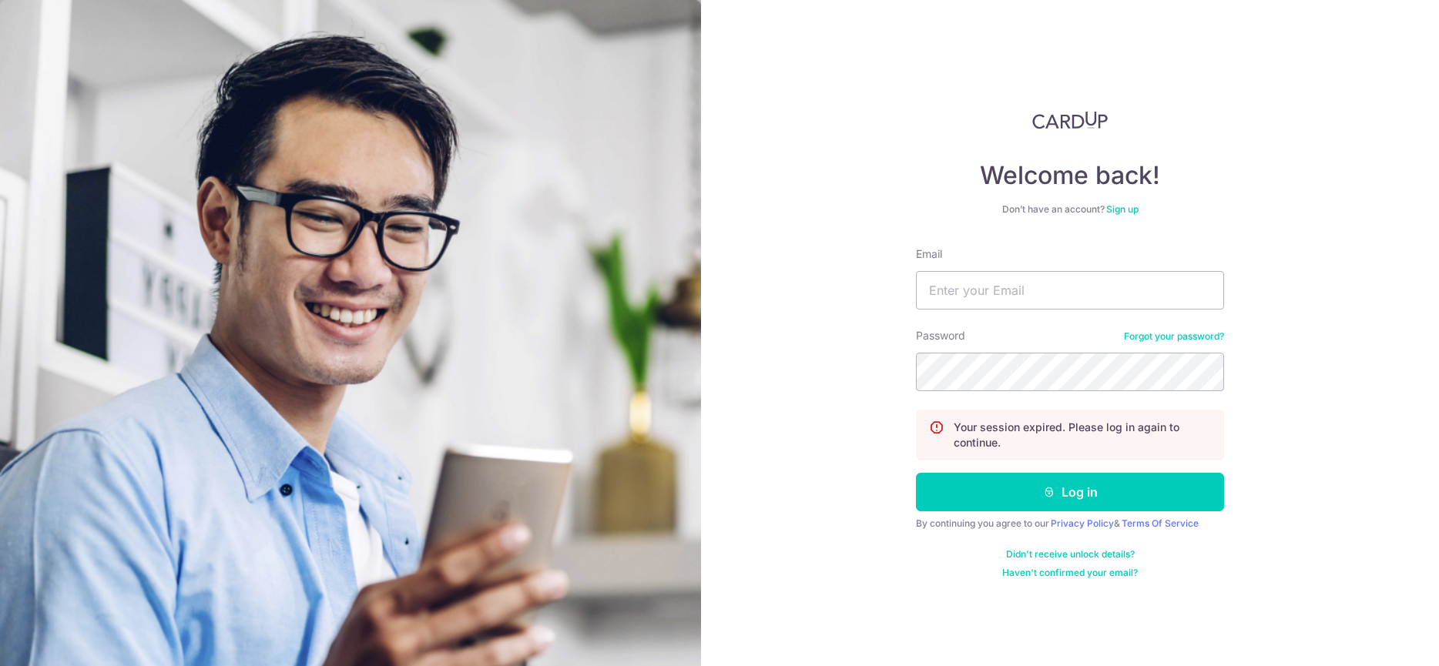
type input "[EMAIL_ADDRESS][DOMAIN_NAME]"
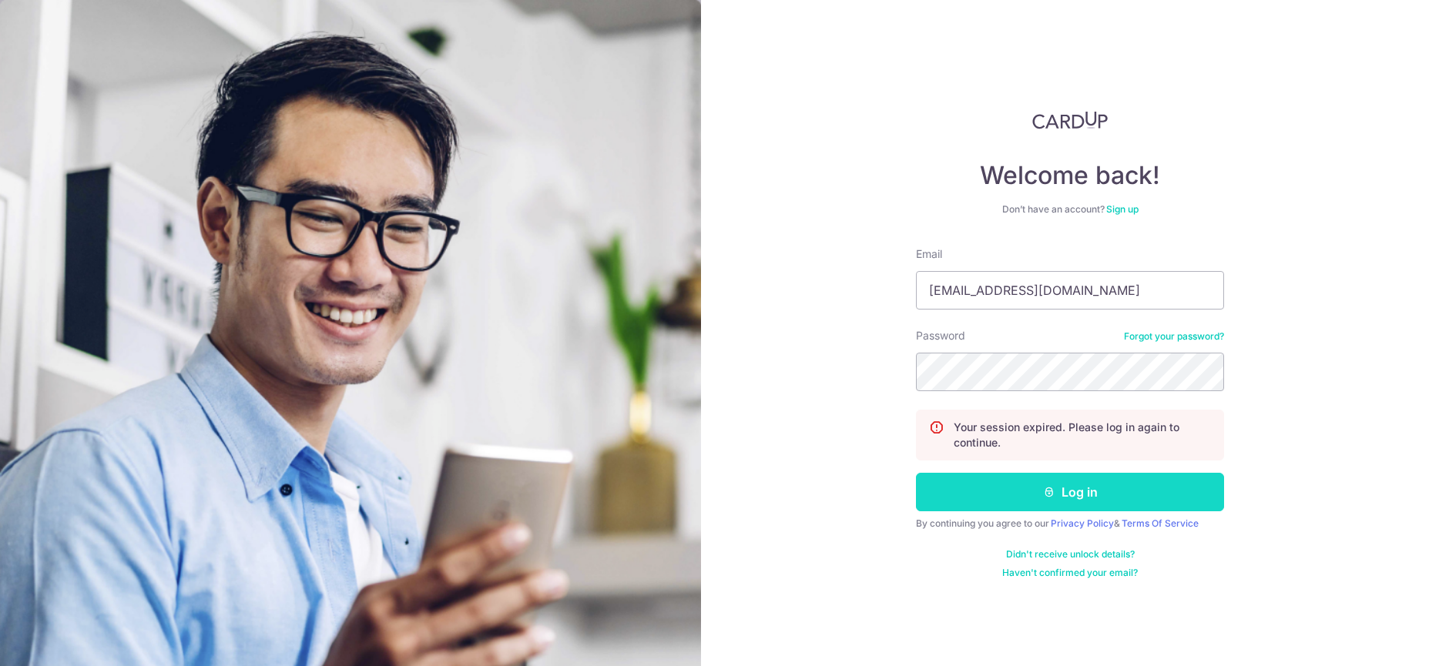
click at [1028, 489] on button "Log in" at bounding box center [1070, 492] width 308 height 39
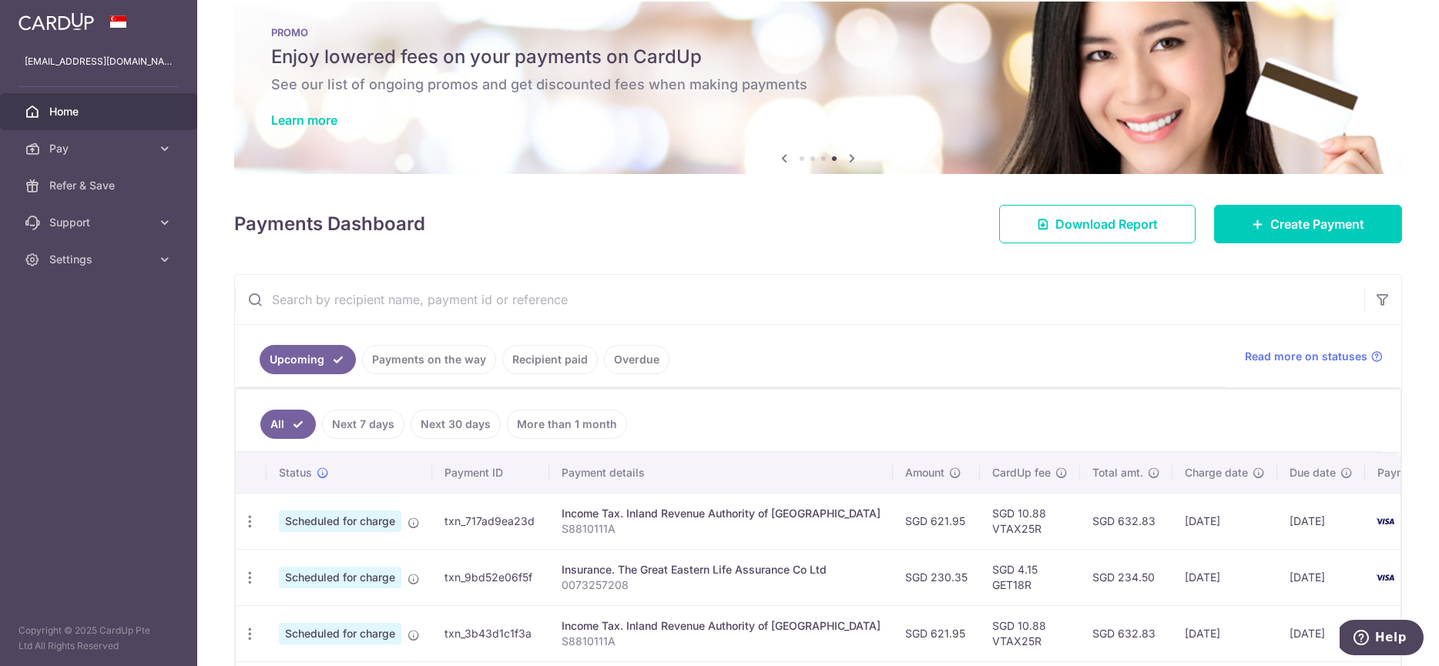
scroll to position [32, 0]
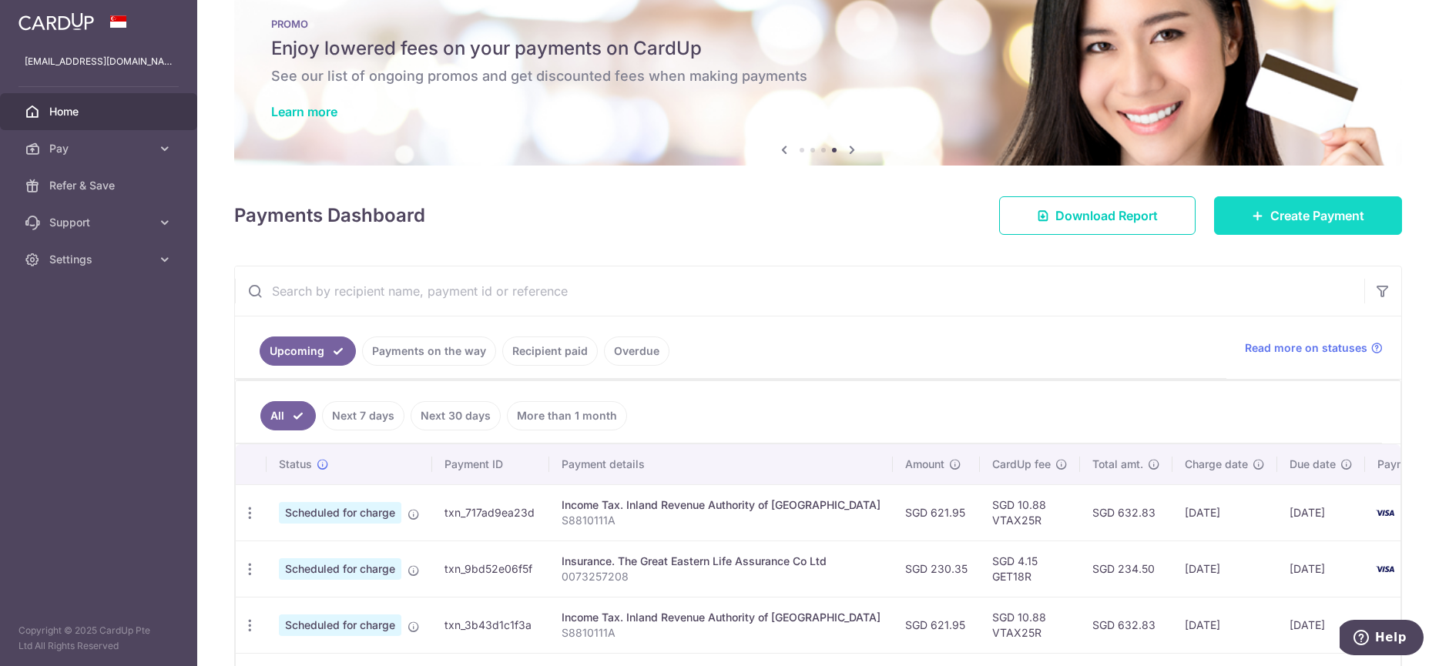
click at [1317, 223] on span "Create Payment" at bounding box center [1317, 215] width 94 height 18
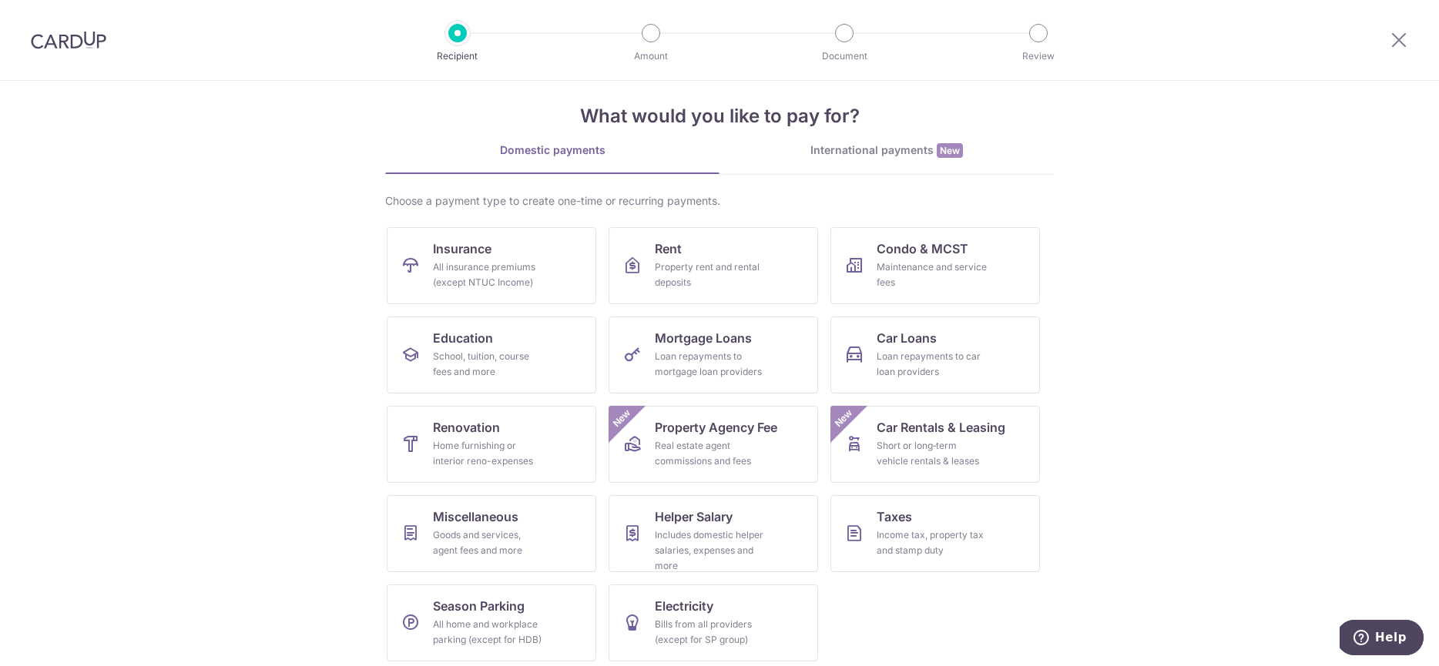
scroll to position [23, 0]
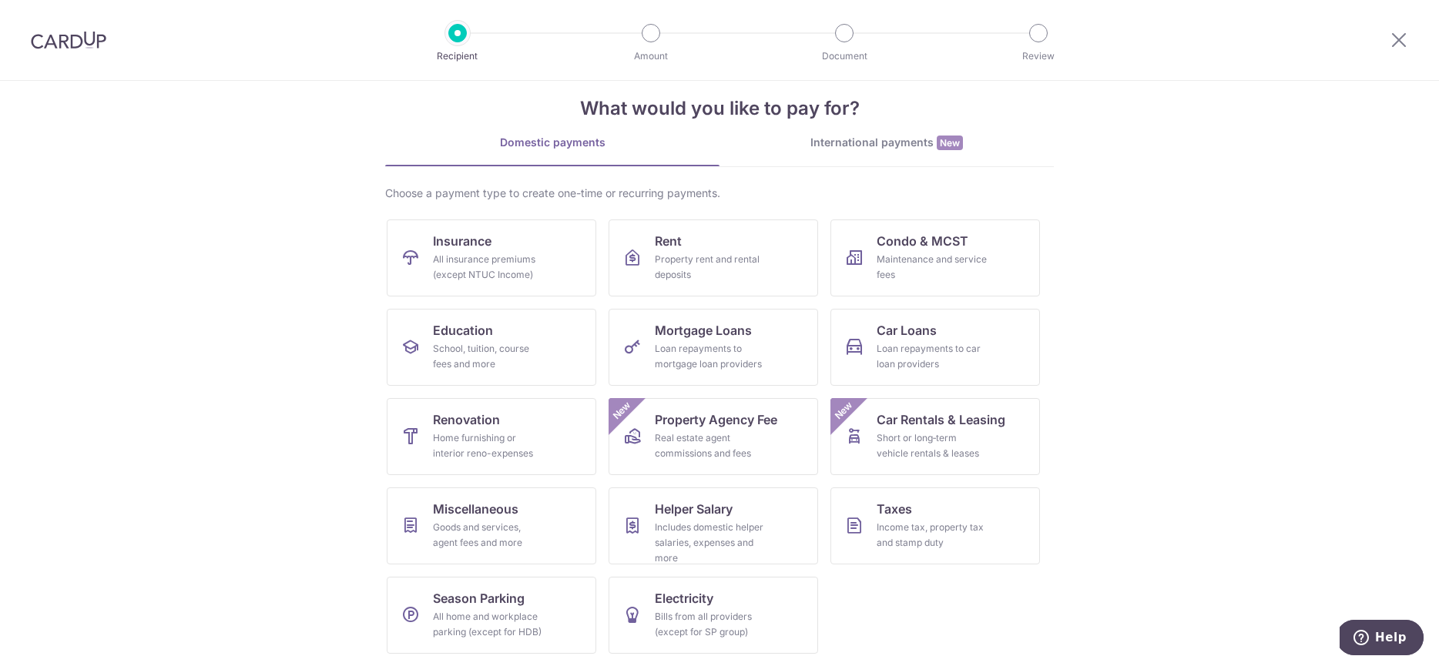
click at [1210, 274] on section "What would you like to pay for? Domestic payments International payments New Ch…" at bounding box center [719, 373] width 1439 height 585
click at [1208, 356] on section "What would you like to pay for? Domestic payments International payments New Ch…" at bounding box center [719, 373] width 1439 height 585
click at [492, 522] on div "Goods and services, agent fees and more" at bounding box center [488, 535] width 111 height 31
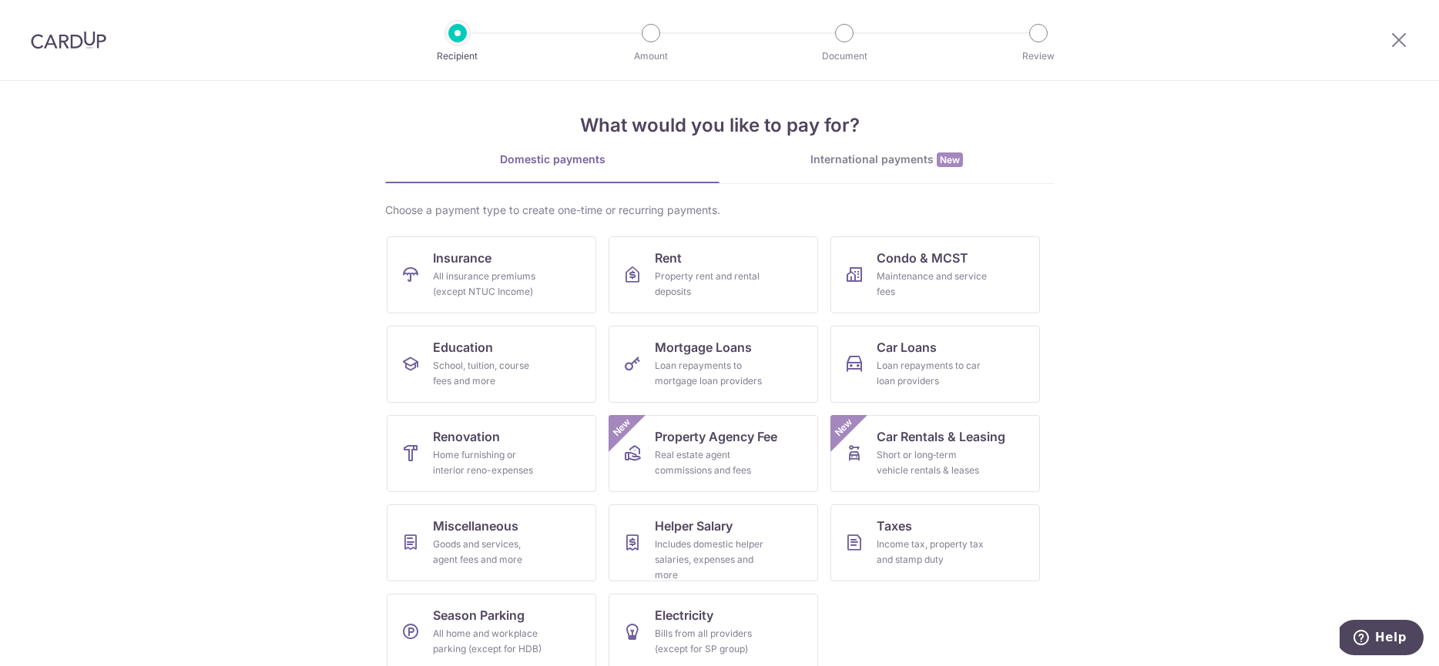
scroll to position [23, 0]
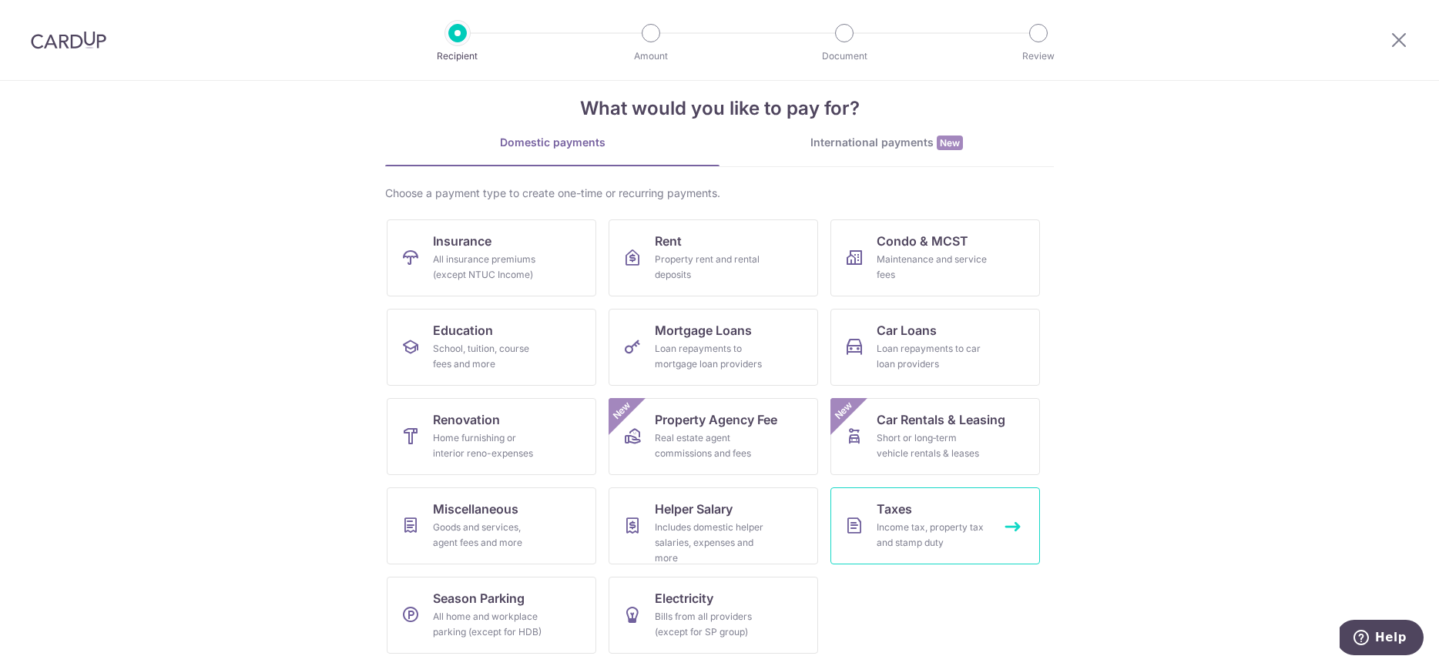
click at [925, 525] on div "Income tax, property tax and stamp duty" at bounding box center [932, 535] width 111 height 31
